Goal: Transaction & Acquisition: Obtain resource

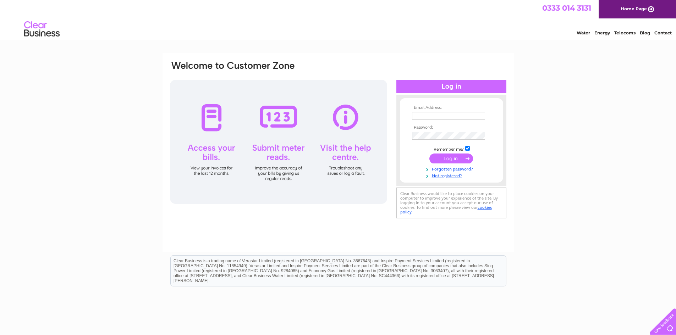
click at [434, 117] on input "text" at bounding box center [448, 116] width 73 height 8
type input "finance@merchantsgolf.com"
click at [429, 154] on input "submit" at bounding box center [451, 159] width 44 height 10
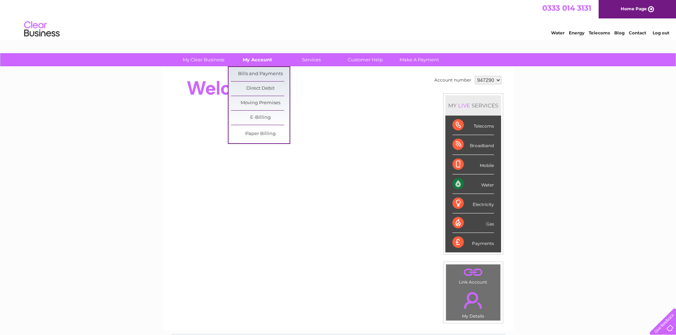
click at [266, 60] on link "My Account" at bounding box center [257, 59] width 59 height 13
click at [263, 71] on link "Bills and Payments" at bounding box center [260, 74] width 59 height 14
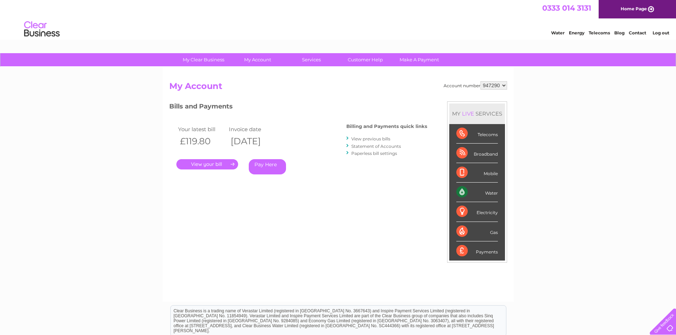
click at [495, 87] on select "947290 947292" at bounding box center [493, 85] width 27 height 9
select select "947292"
click at [480, 81] on select "947290 947292" at bounding box center [493, 85] width 27 height 9
click at [217, 164] on link "." at bounding box center [207, 164] width 62 height 10
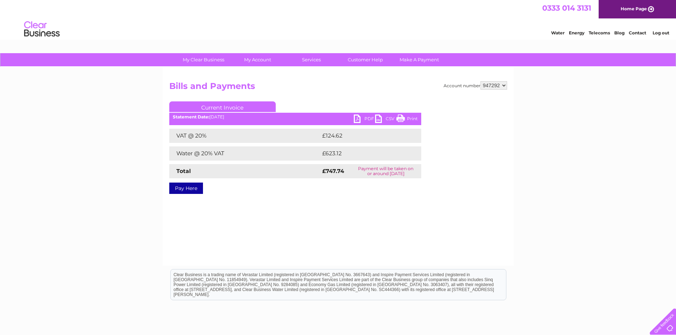
click at [367, 118] on link "PDF" at bounding box center [364, 120] width 21 height 10
click at [492, 85] on select "947290 947292" at bounding box center [493, 85] width 27 height 9
select select "947290"
click at [480, 81] on select "947290 947292" at bounding box center [493, 85] width 27 height 9
click at [367, 116] on link "PDF" at bounding box center [364, 120] width 21 height 10
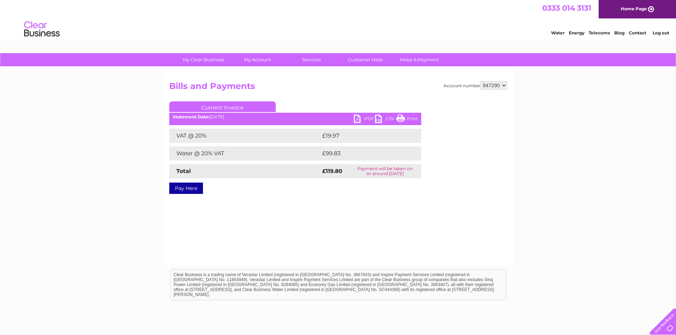
click at [669, 33] on link "Log out" at bounding box center [660, 32] width 17 height 5
